Goal: Find specific page/section: Find specific page/section

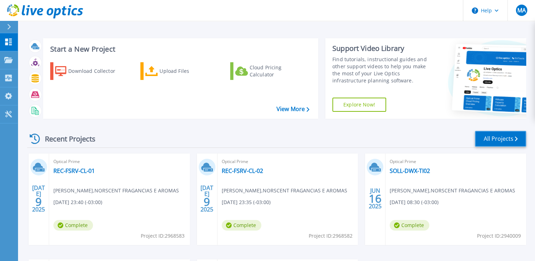
click at [492, 139] on link "All Projects" at bounding box center [500, 139] width 51 height 16
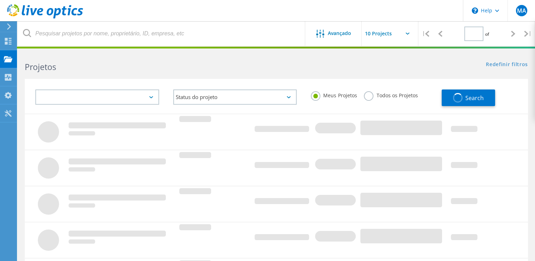
type input "1"
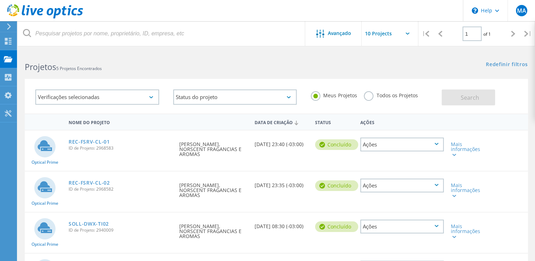
drag, startPoint x: 304, startPoint y: 62, endPoint x: 274, endPoint y: 64, distance: 30.9
click at [274, 64] on div "Projetos 5 Projetos Encontrados" at bounding box center [147, 60] width 258 height 19
